Goal: Transaction & Acquisition: Subscribe to service/newsletter

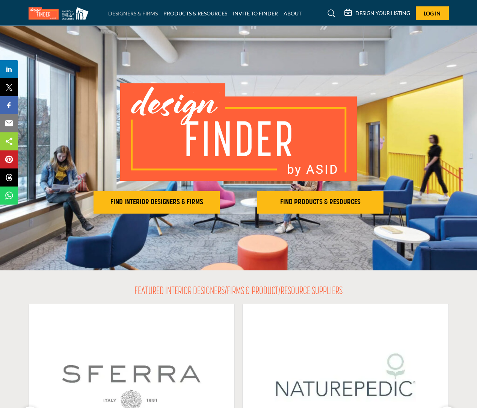
click at [140, 16] on link "DESIGNERS & FIRMS" at bounding box center [133, 13] width 50 height 6
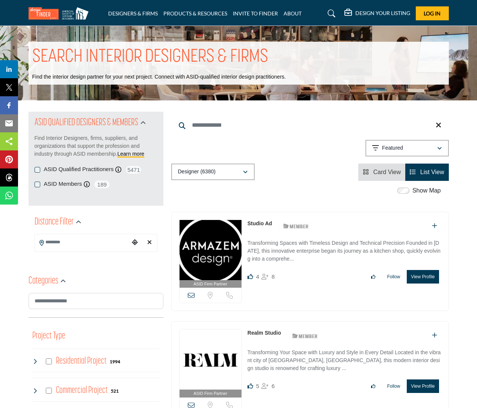
click at [395, 12] on h5 "DESIGN YOUR LISTING" at bounding box center [383, 13] width 55 height 7
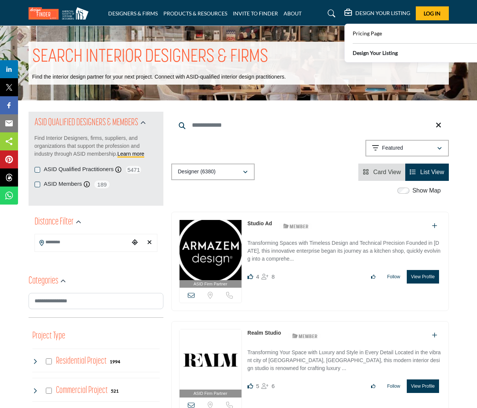
click at [397, 54] on b "Design Your Listing" at bounding box center [375, 53] width 45 height 8
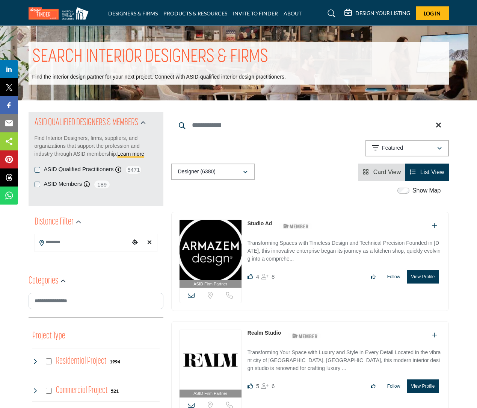
click at [389, 14] on h5 "DESIGN YOUR LISTING" at bounding box center [383, 13] width 55 height 7
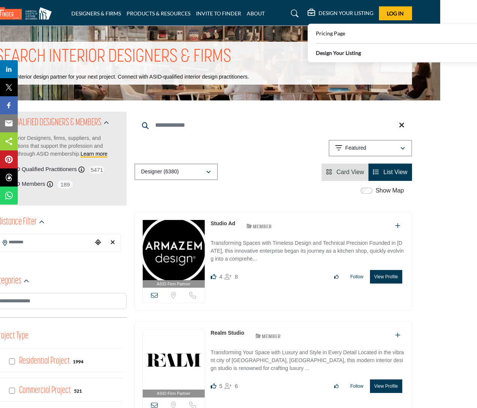
scroll to position [0, 21]
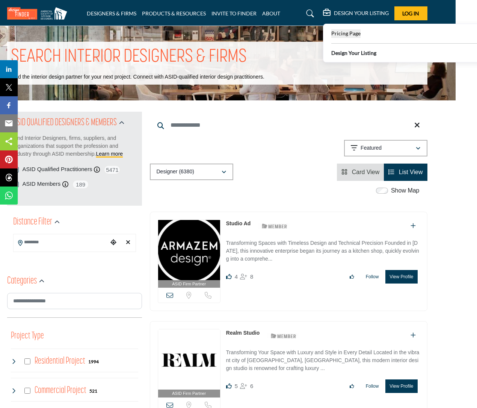
click at [346, 35] on span "Pricing Page" at bounding box center [346, 33] width 29 height 6
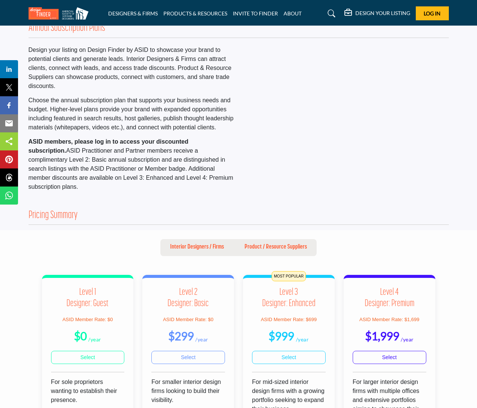
scroll to position [12, 0]
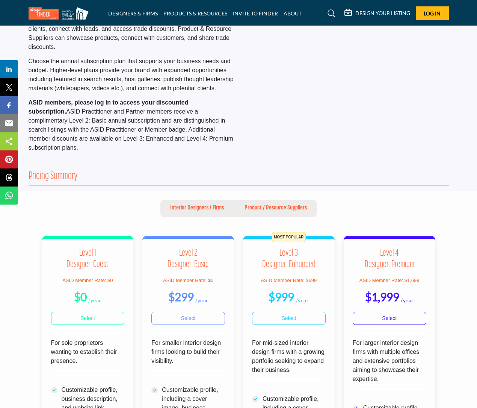
click at [451, 151] on div at bounding box center [346, 81] width 214 height 151
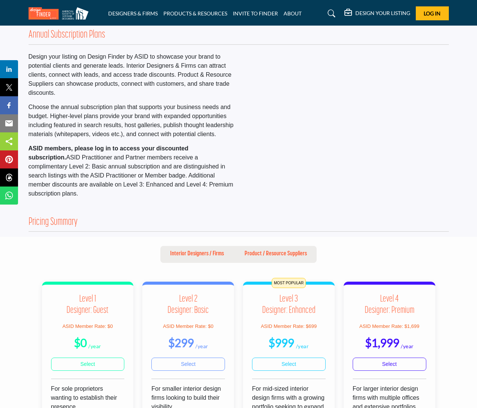
scroll to position [129, 0]
